Goal: Transaction & Acquisition: Purchase product/service

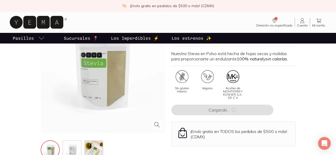
click at [89, 97] on div at bounding box center [103, 71] width 124 height 124
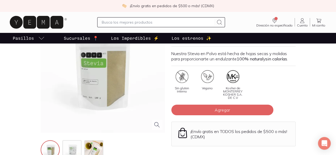
click at [296, 90] on div "Sin gluten interno Vegano Kosher de MONTERREY KOSHER S.A. DE C.V" at bounding box center [233, 87] width 124 height 35
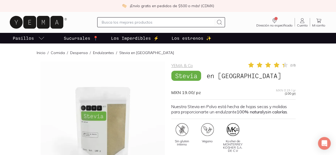
click at [91, 129] on div at bounding box center [103, 124] width 124 height 124
click at [179, 64] on link "YEMA & Co" at bounding box center [182, 65] width 22 height 5
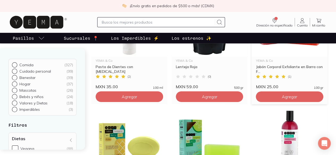
scroll to position [797, 0]
